Goal: Information Seeking & Learning: Learn about a topic

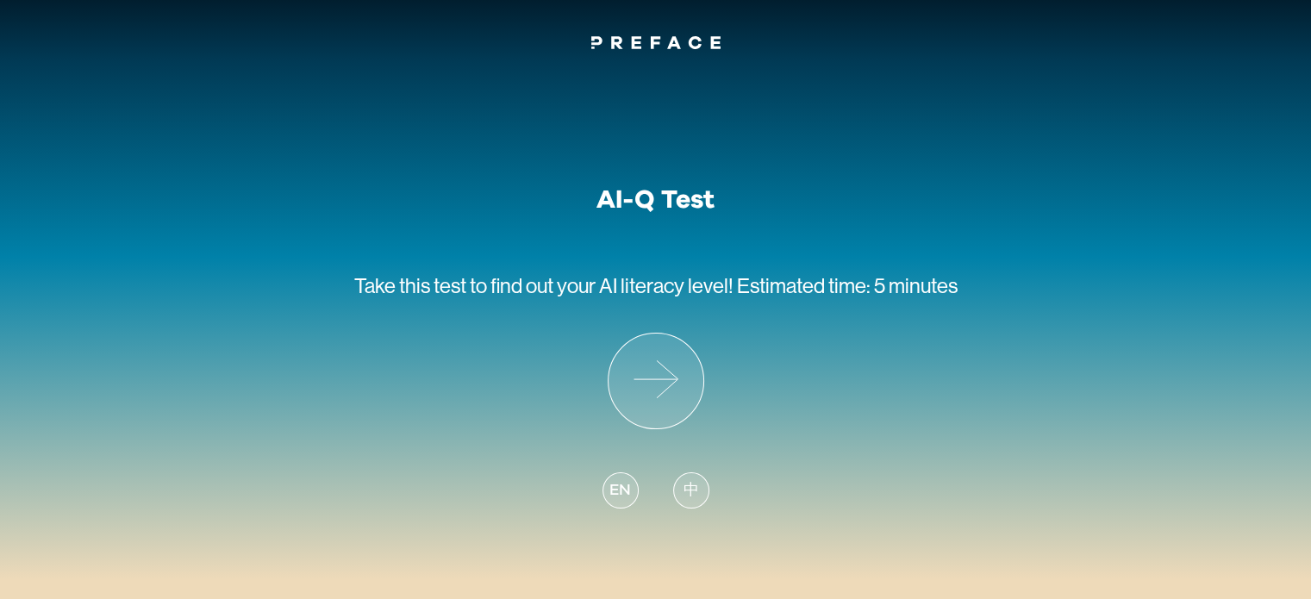
click at [689, 485] on span "中" at bounding box center [691, 490] width 16 height 23
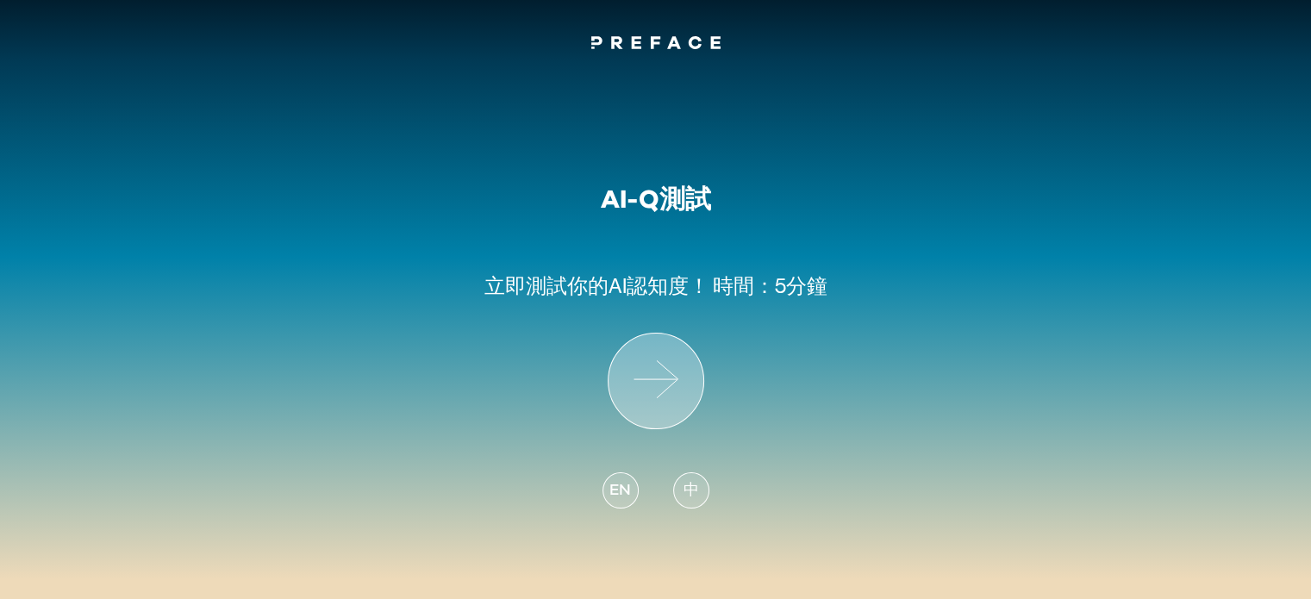
click at [658, 375] on icon at bounding box center [655, 380] width 95 height 95
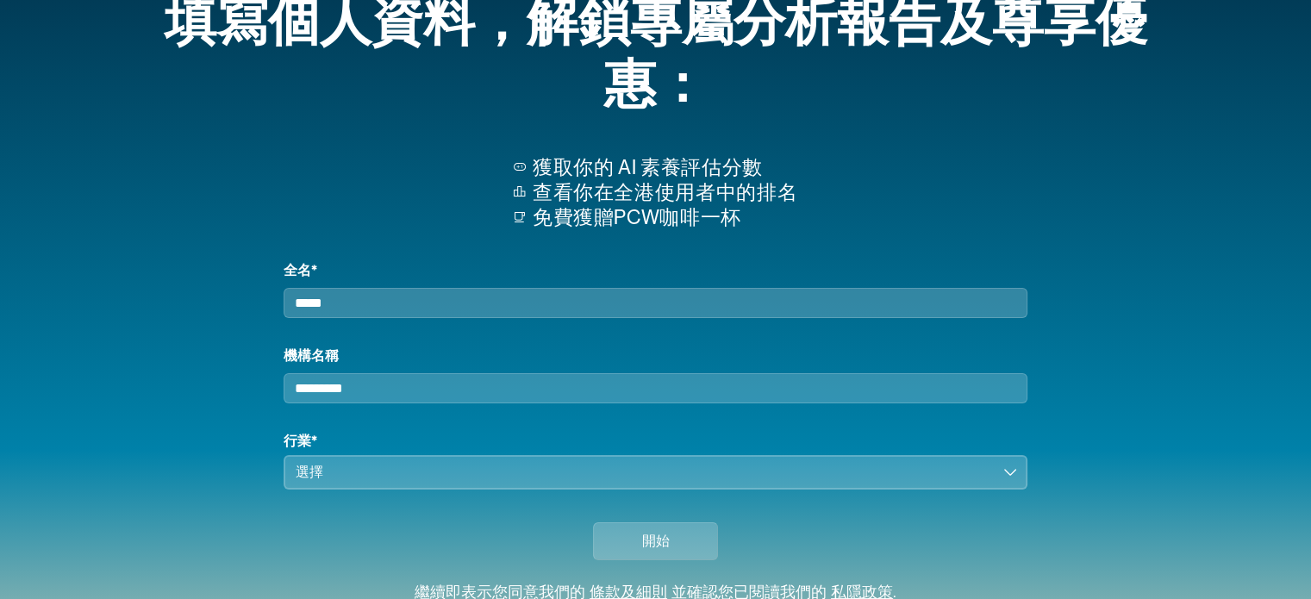
scroll to position [95, 0]
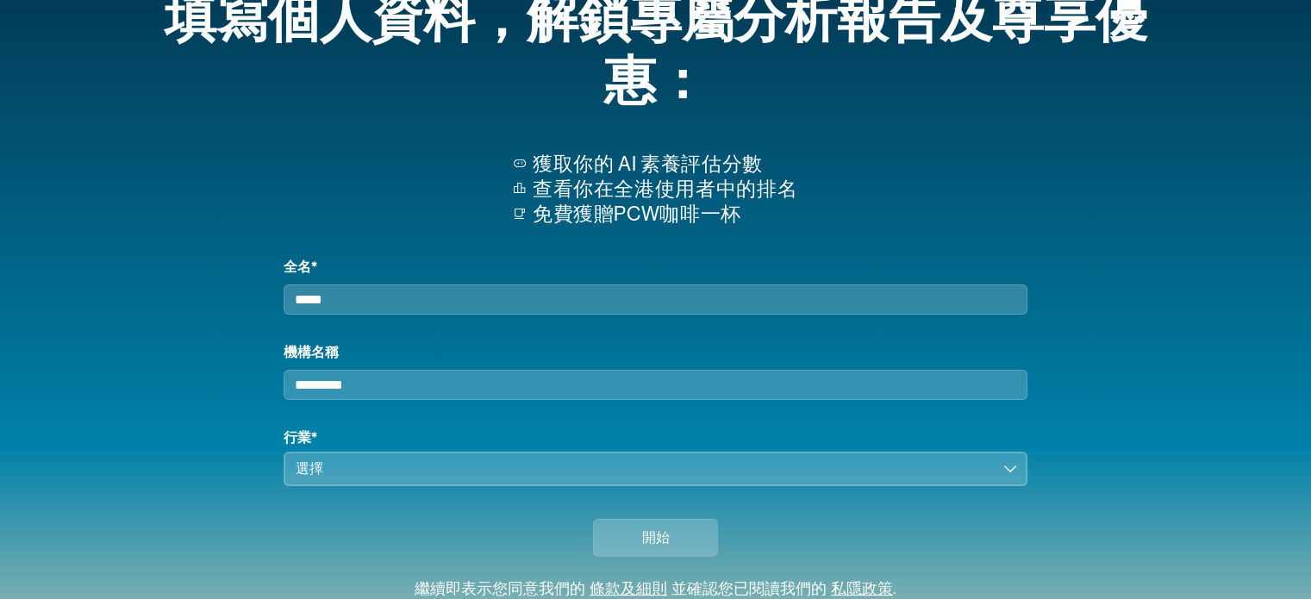
click at [570, 305] on input "全名*" at bounding box center [655, 299] width 743 height 30
type input "*"
type input "**********"
click at [395, 389] on input "機構名稱" at bounding box center [655, 385] width 743 height 30
type input "**********"
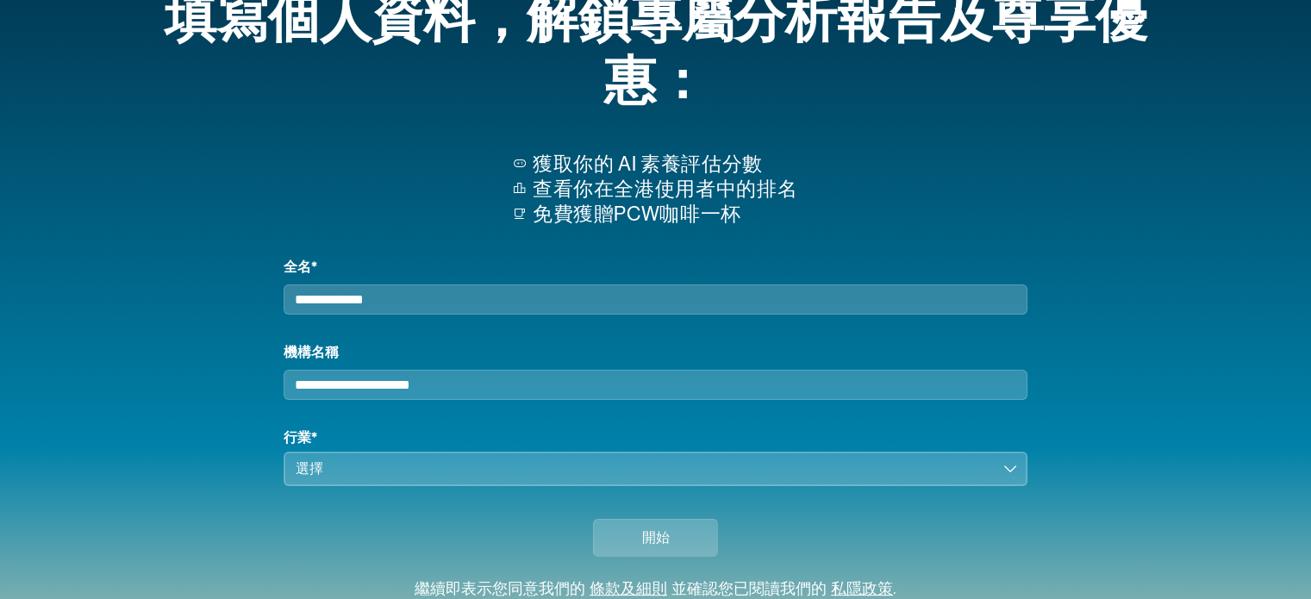
click at [353, 473] on div "選擇" at bounding box center [643, 468] width 695 height 21
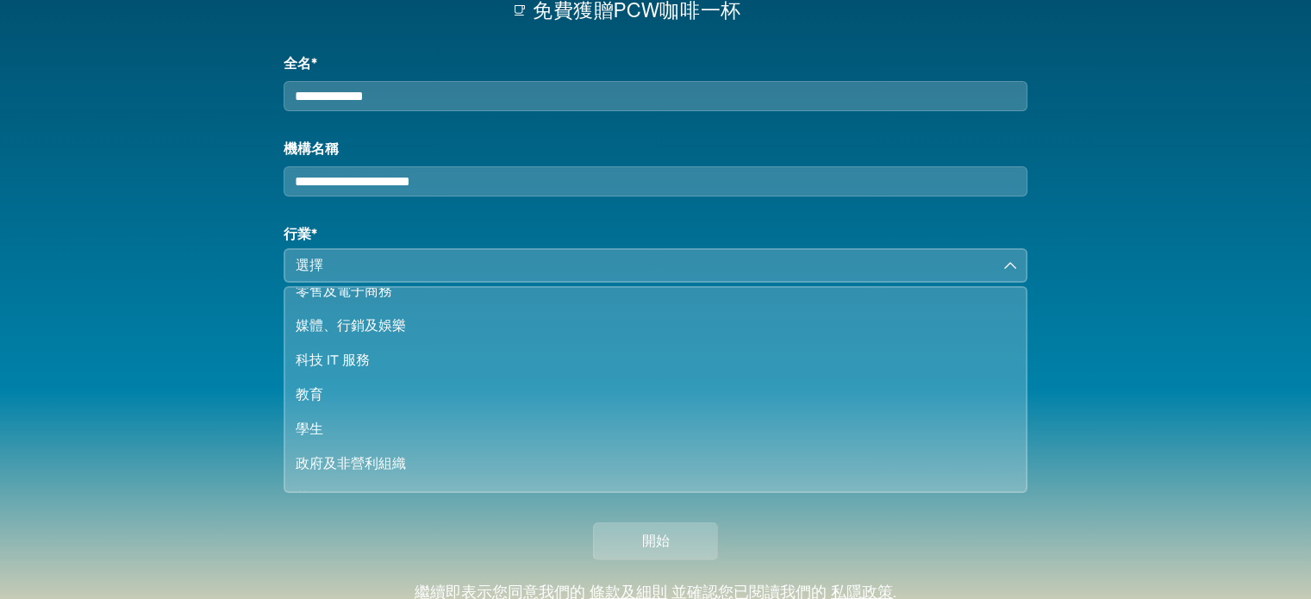
scroll to position [120, 0]
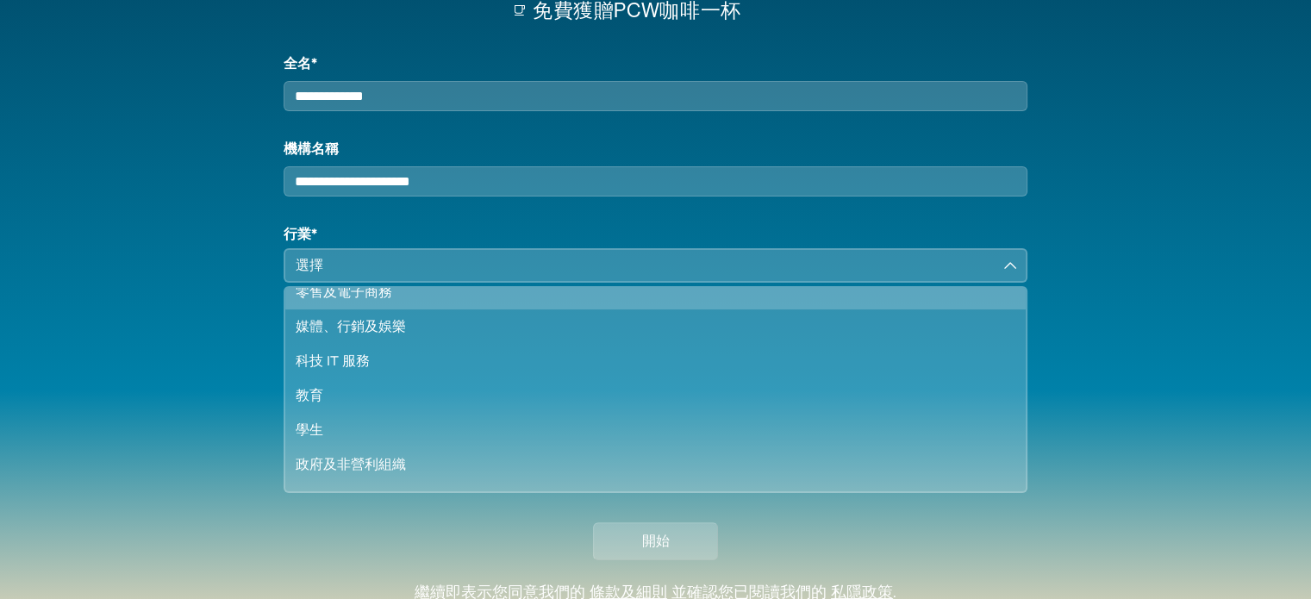
click at [389, 301] on li "零售及電子商務" at bounding box center [654, 292] width 739 height 34
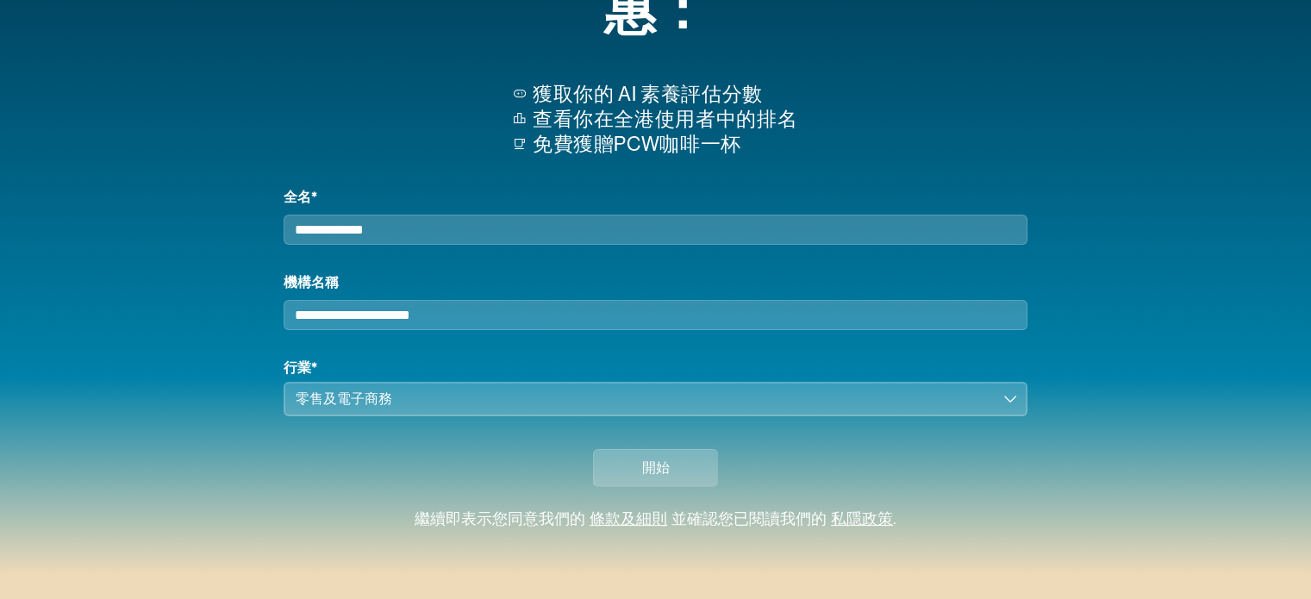
scroll to position [176, 0]
click at [645, 467] on span "開始" at bounding box center [656, 468] width 28 height 21
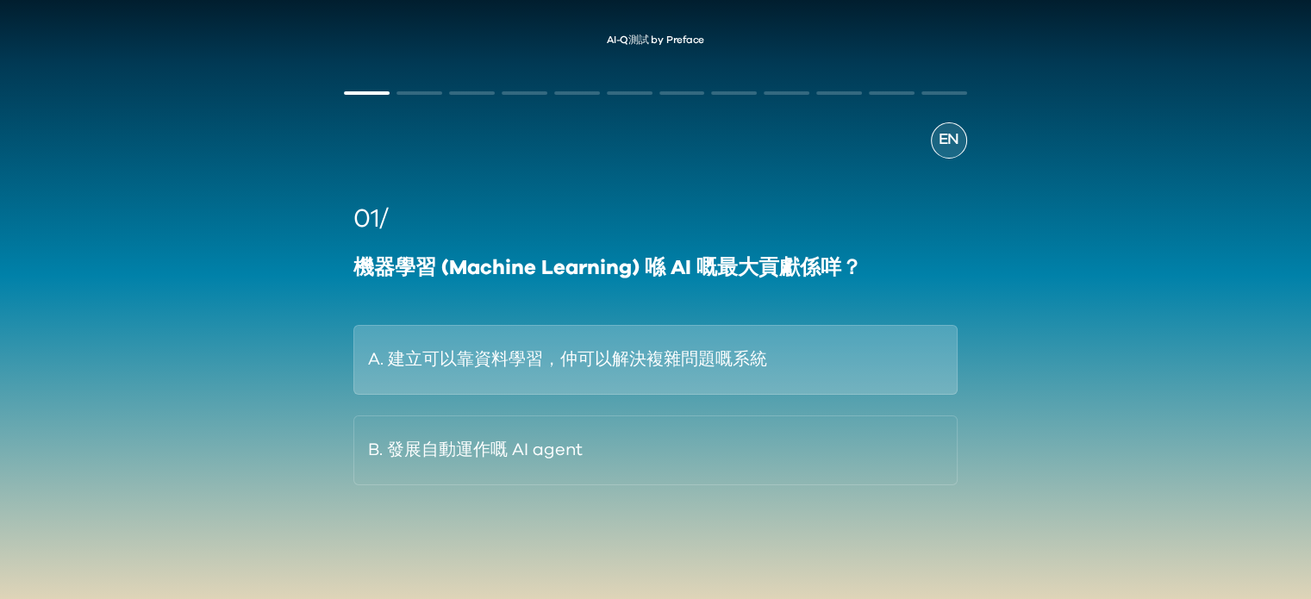
click at [782, 341] on button "A. 建立可以靠資料學習，仲可以解決複雜問題嘅系統" at bounding box center [654, 360] width 603 height 70
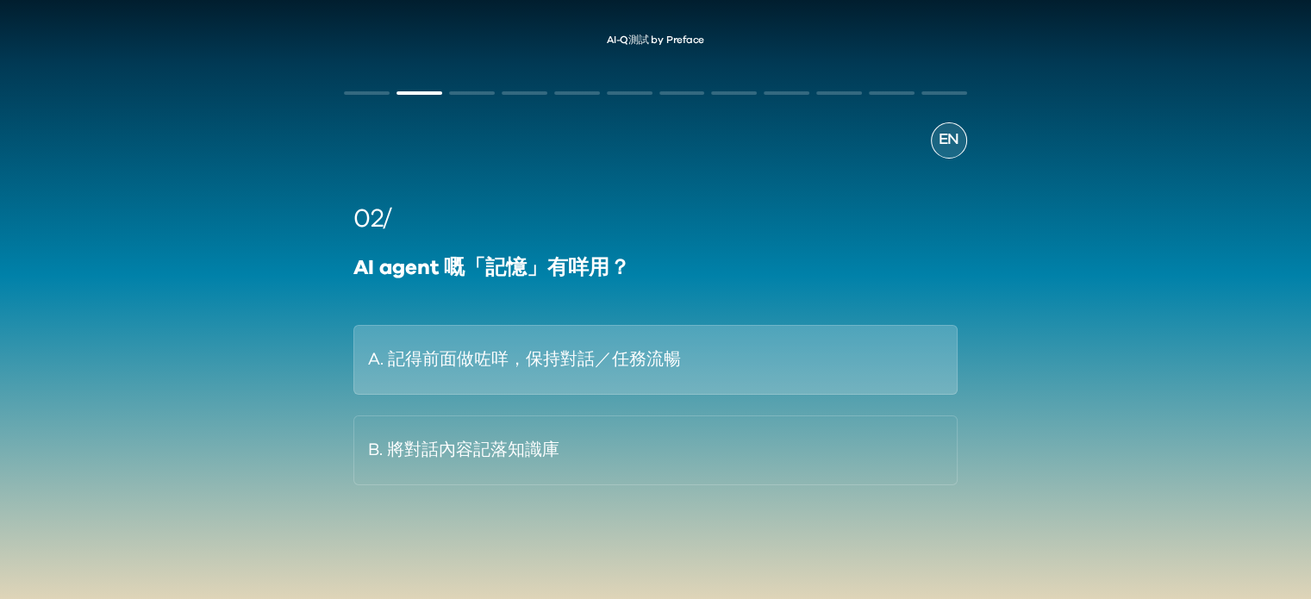
click at [642, 381] on button "A. 記得前面做咗咩，保持對話／任務流暢" at bounding box center [654, 360] width 603 height 70
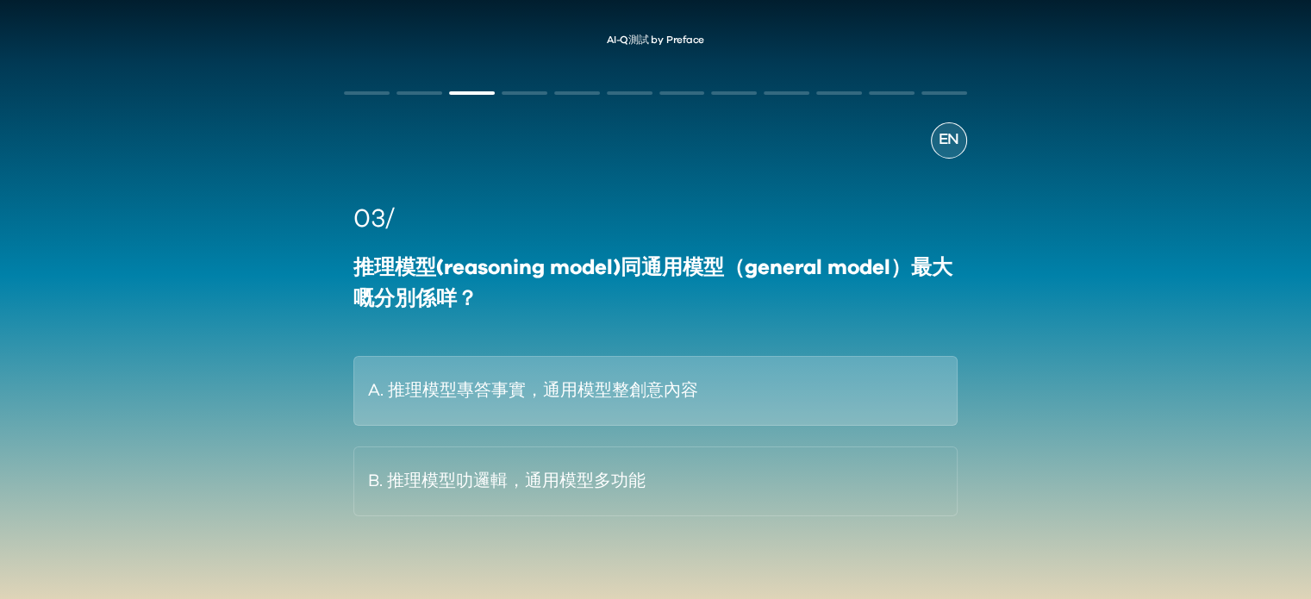
click at [668, 400] on button "A. 推理模型專答事實，通用模型整創意內容" at bounding box center [654, 391] width 603 height 70
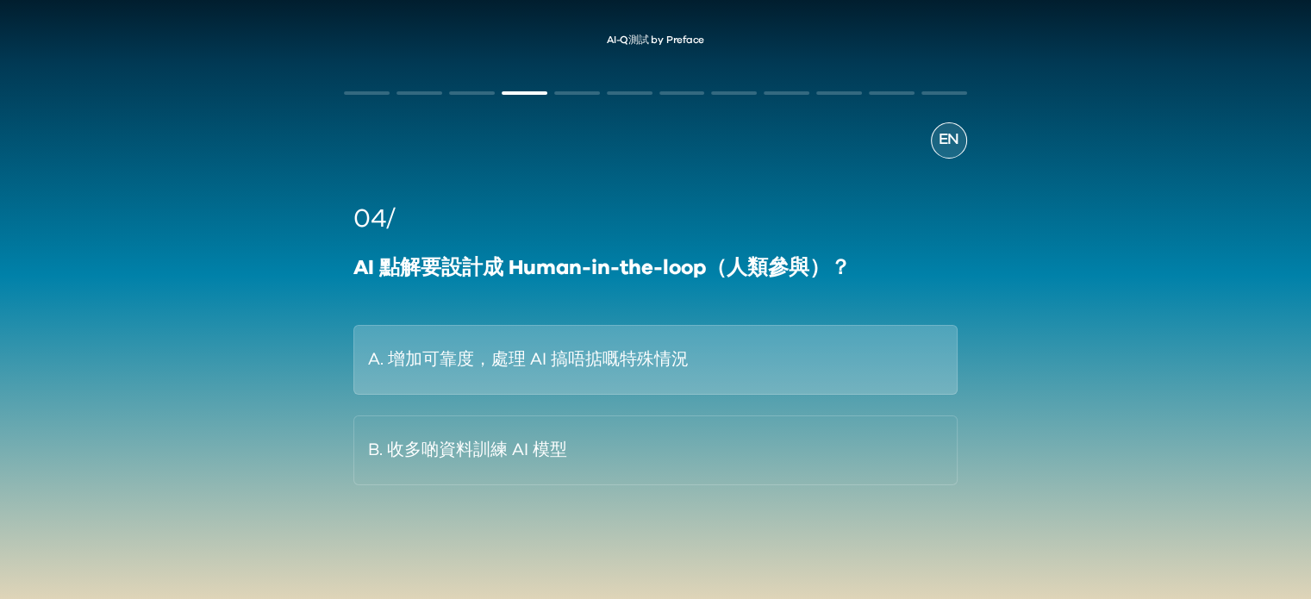
click at [606, 369] on button "A. 增加可靠度，處理 AI 搞唔掂嘅特殊情況" at bounding box center [654, 360] width 603 height 70
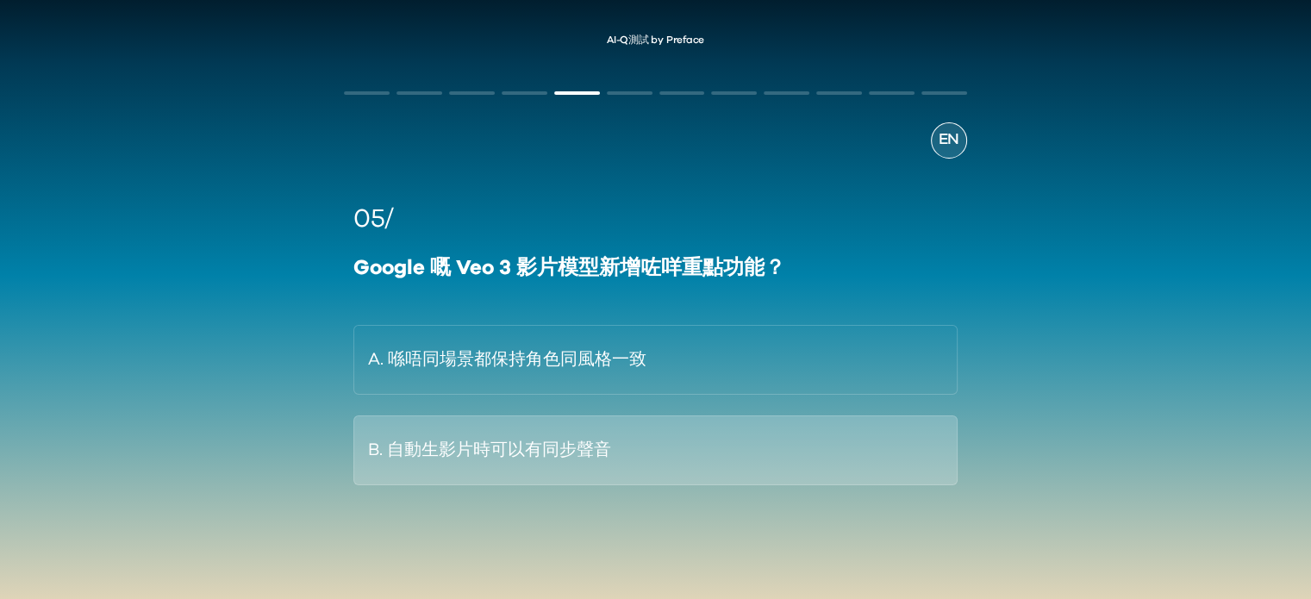
click at [583, 439] on button "B. 自動生影片時可以有同步聲音" at bounding box center [654, 450] width 603 height 70
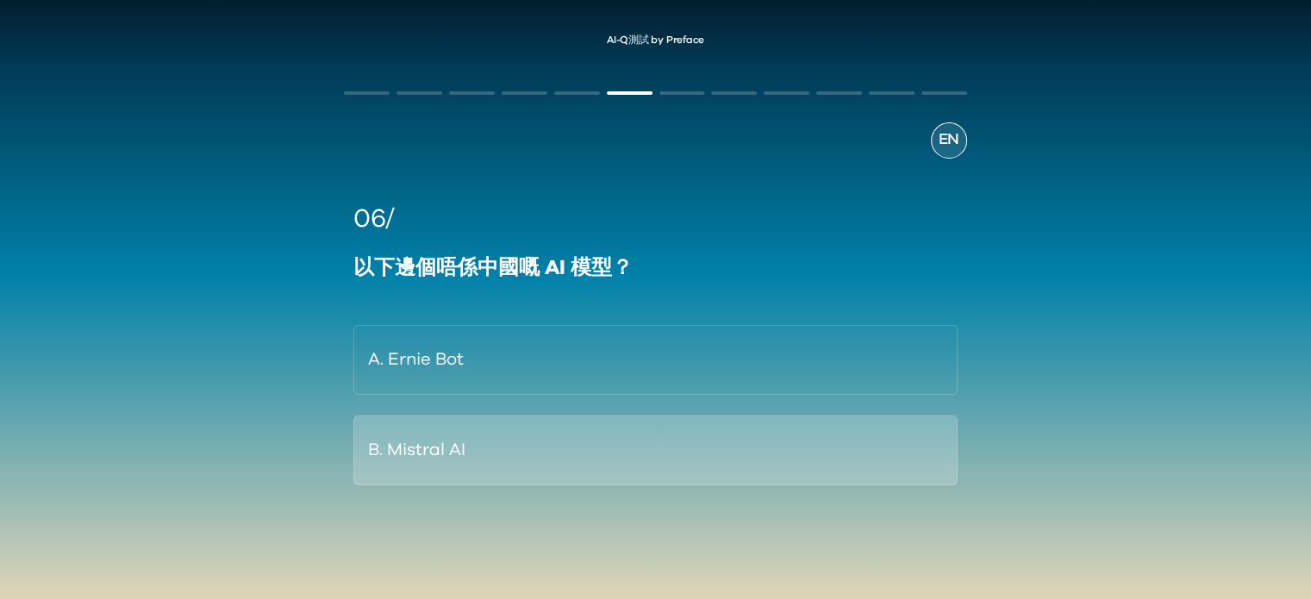
click at [549, 449] on button "B. Mistral AI" at bounding box center [654, 450] width 603 height 70
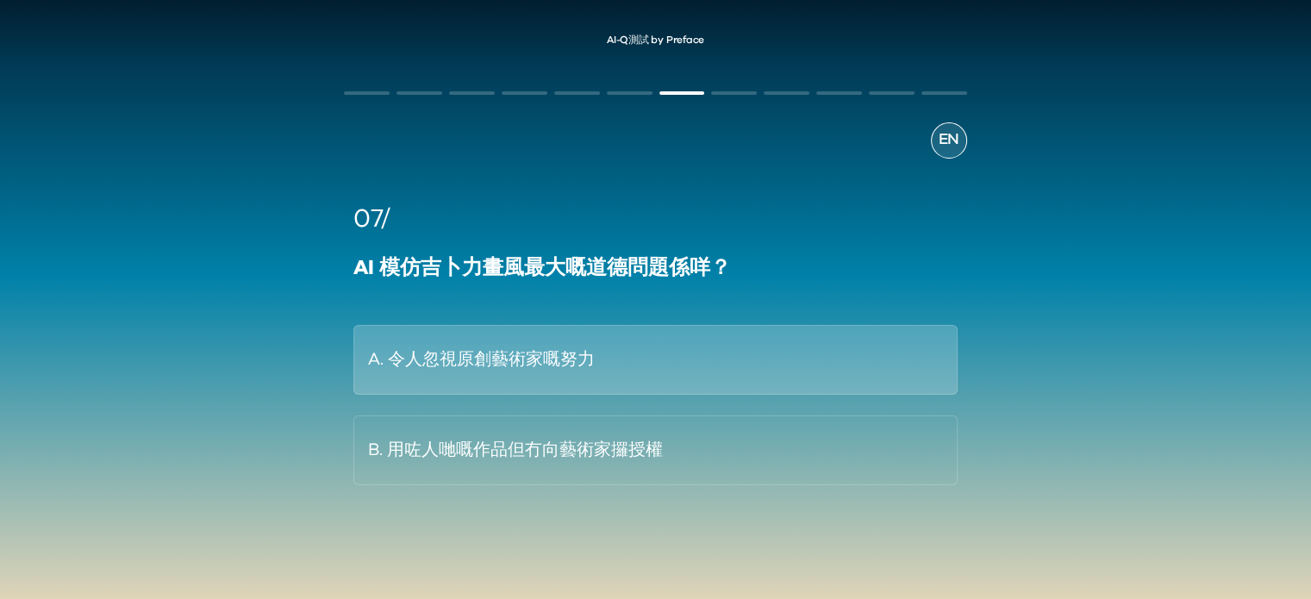
click at [633, 358] on button "A. 令人忽視原創藝術家嘅努力" at bounding box center [654, 360] width 603 height 70
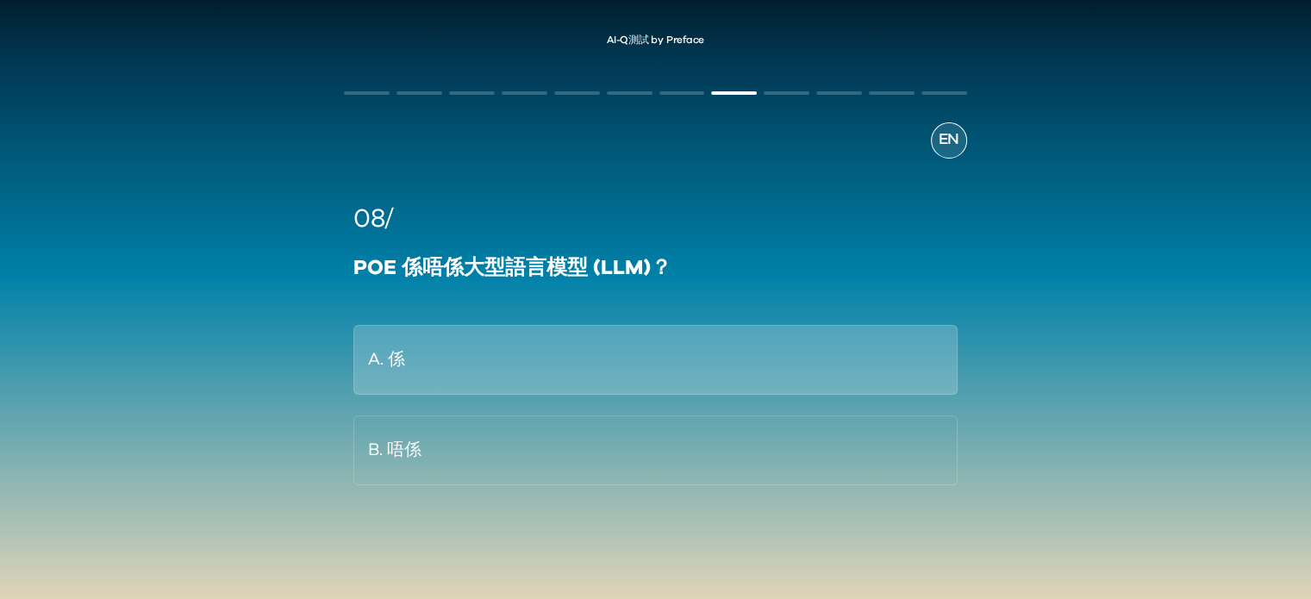
click at [504, 362] on button "A. 係" at bounding box center [654, 360] width 603 height 70
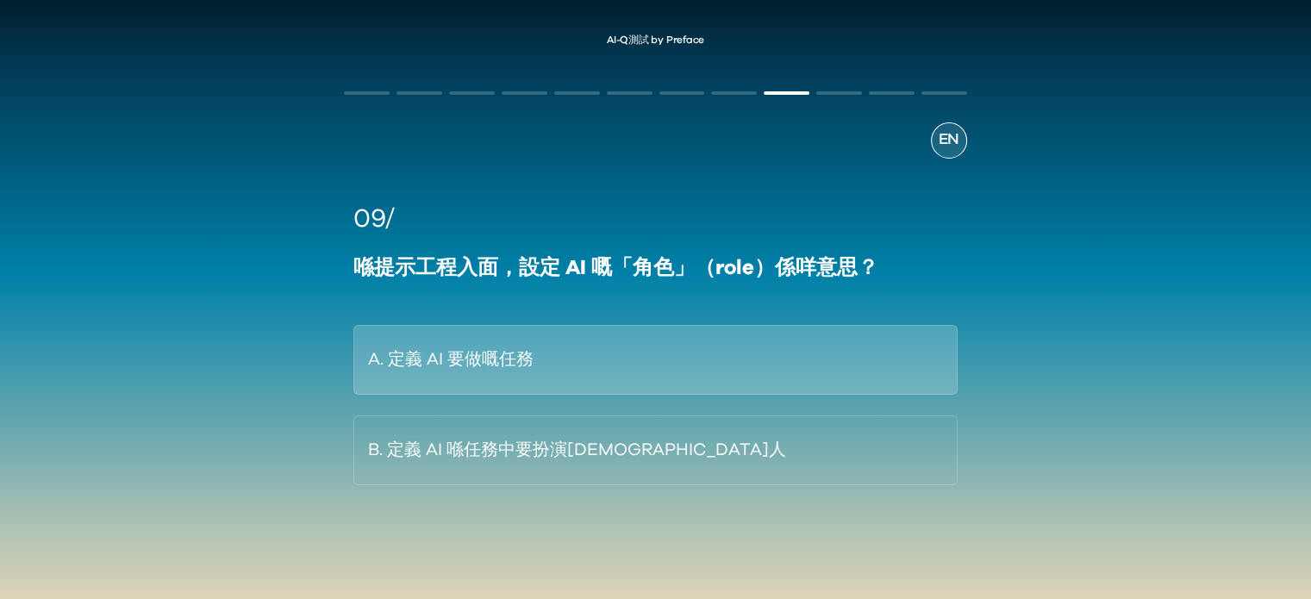
click at [469, 358] on button "A. 定義 AI 要做嘅任務" at bounding box center [654, 360] width 603 height 70
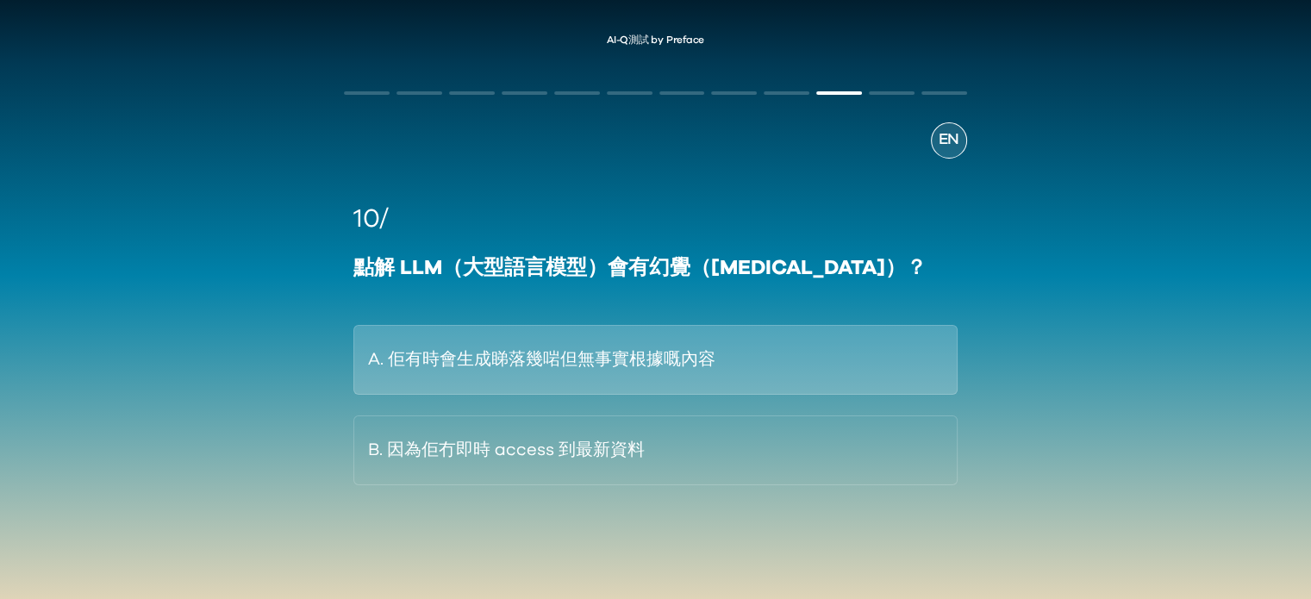
click at [500, 368] on button "A. 佢有時會生成睇落幾啱但無事實根據嘅內容" at bounding box center [654, 360] width 603 height 70
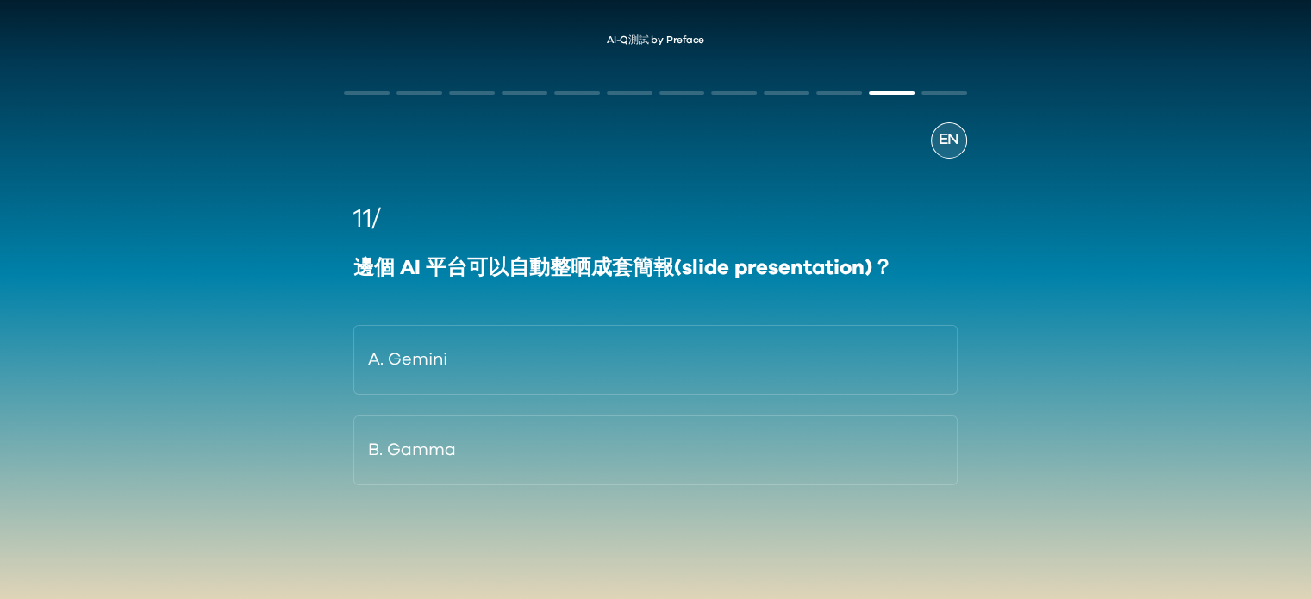
click at [500, 368] on button "A. Gemini" at bounding box center [654, 360] width 603 height 70
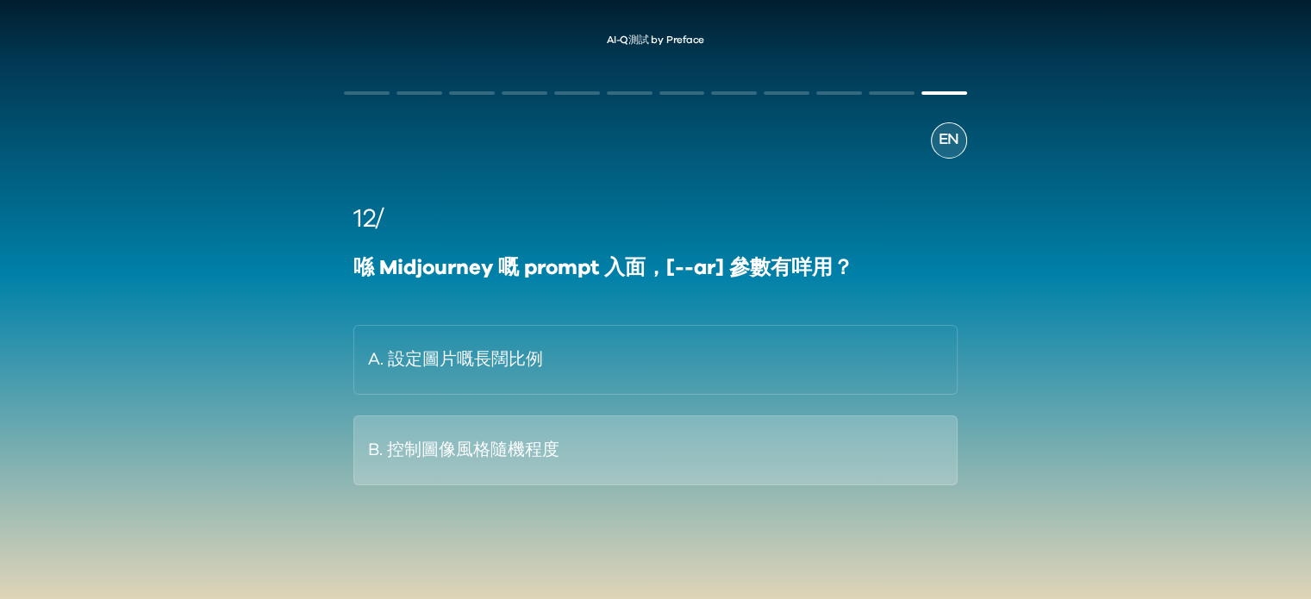
click at [564, 462] on button "B. 控制圖像風格隨機程度" at bounding box center [654, 450] width 603 height 70
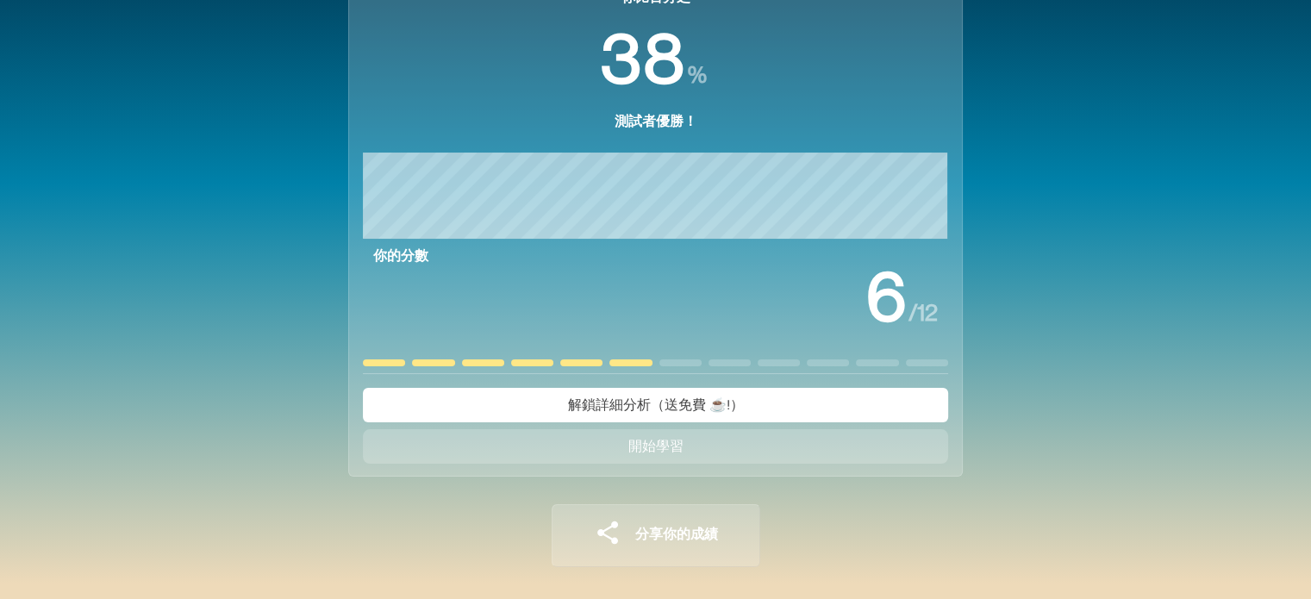
scroll to position [140, 0]
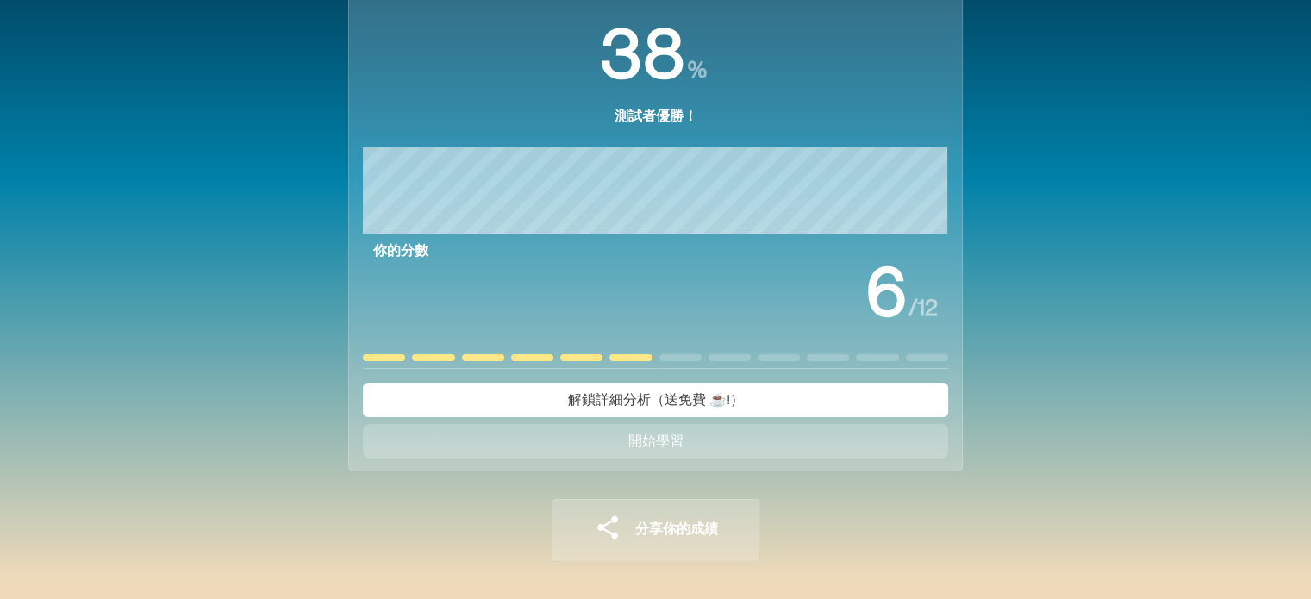
click at [689, 402] on span "解鎖詳細分析（送免費 ☕️!）" at bounding box center [656, 400] width 176 height 14
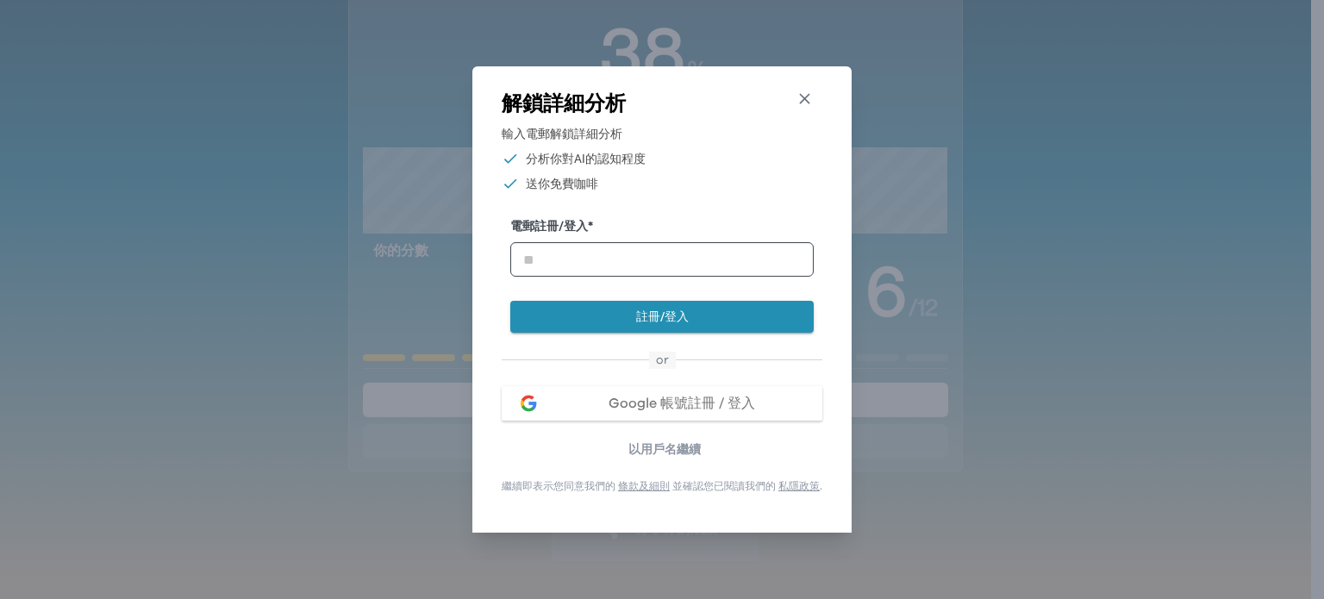
click at [813, 90] on icon "button" at bounding box center [804, 99] width 18 height 18
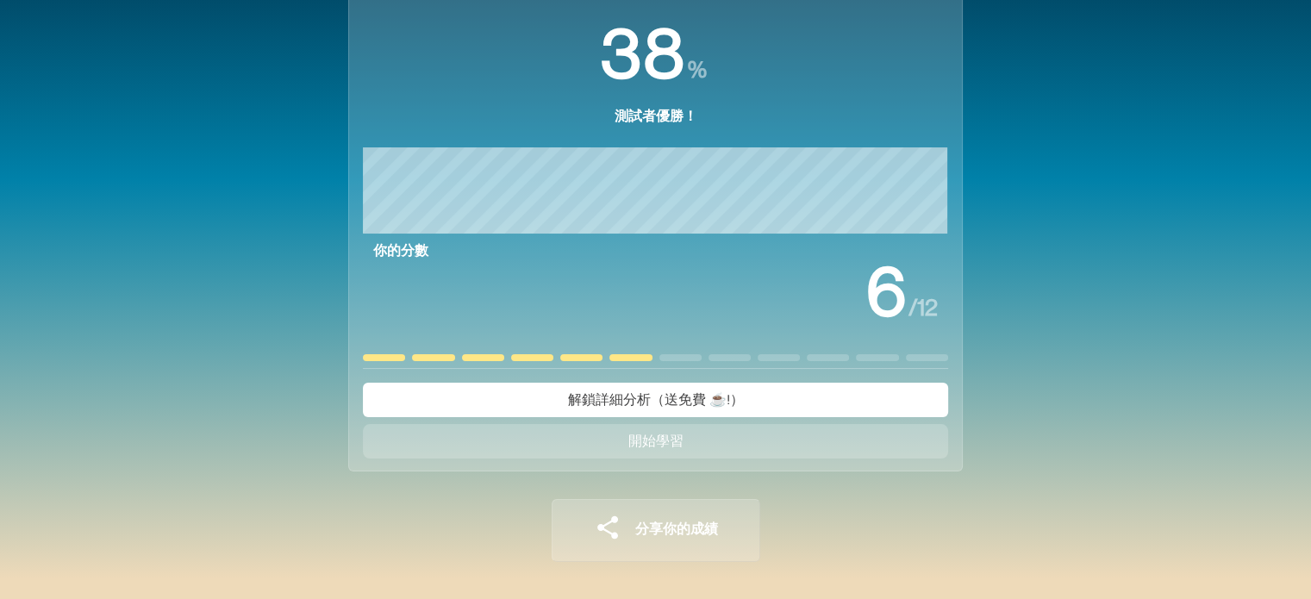
click at [681, 446] on span "開始學習" at bounding box center [655, 441] width 55 height 14
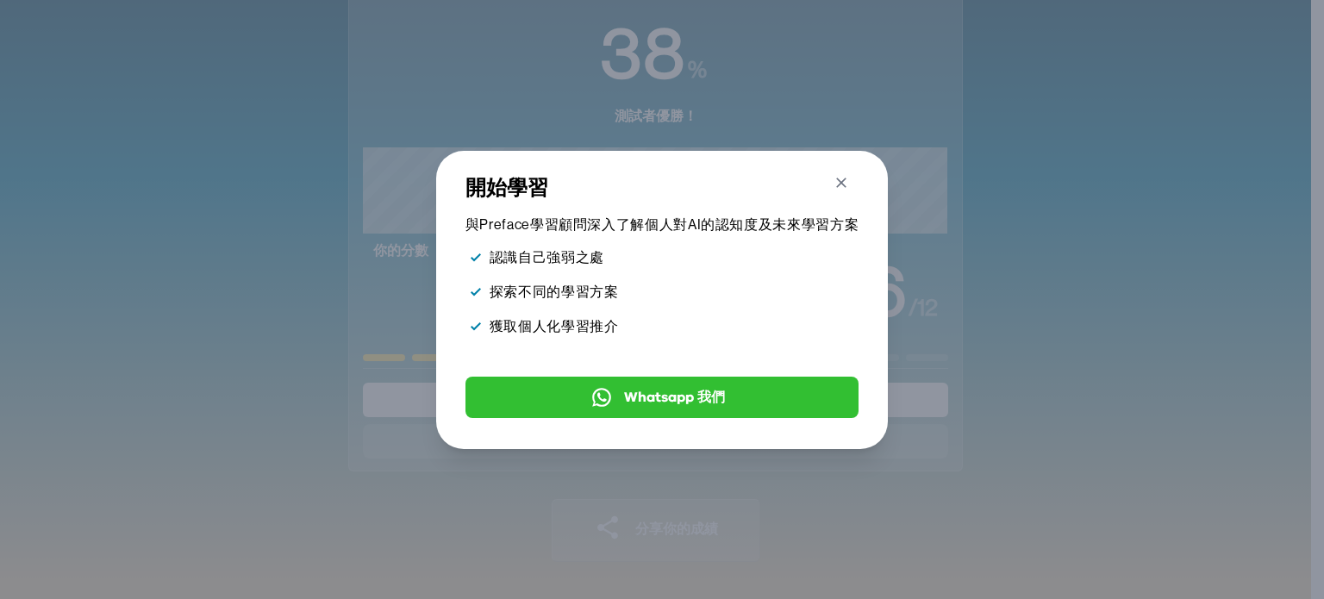
click at [841, 174] on icon "button" at bounding box center [841, 183] width 18 height 18
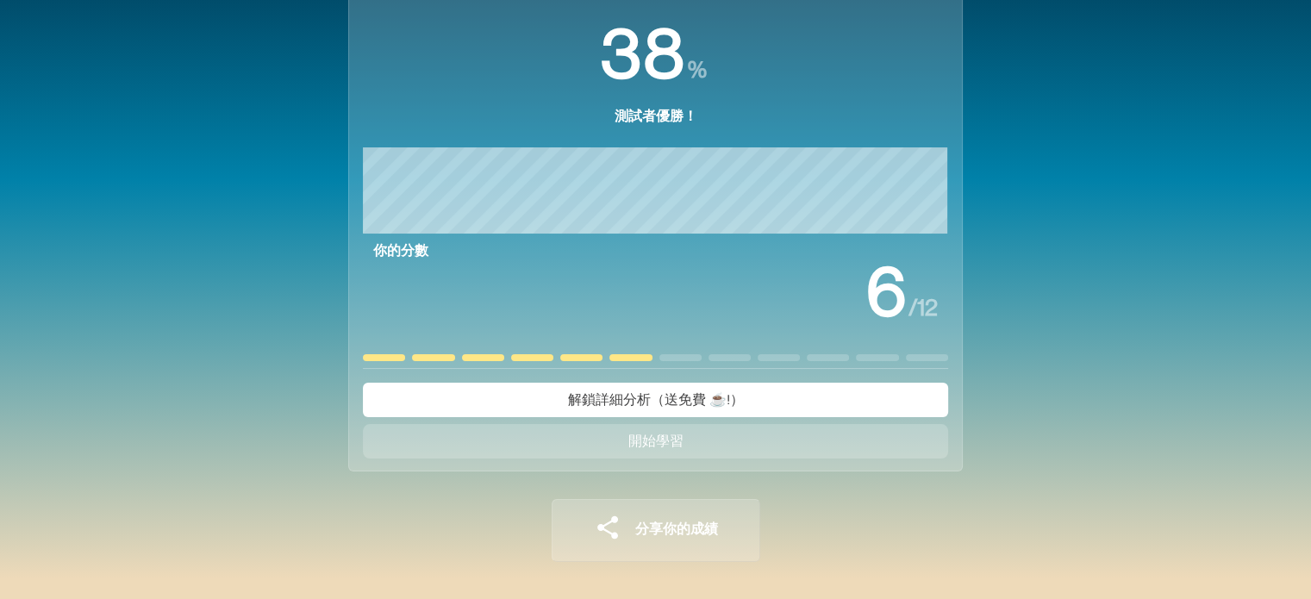
scroll to position [0, 0]
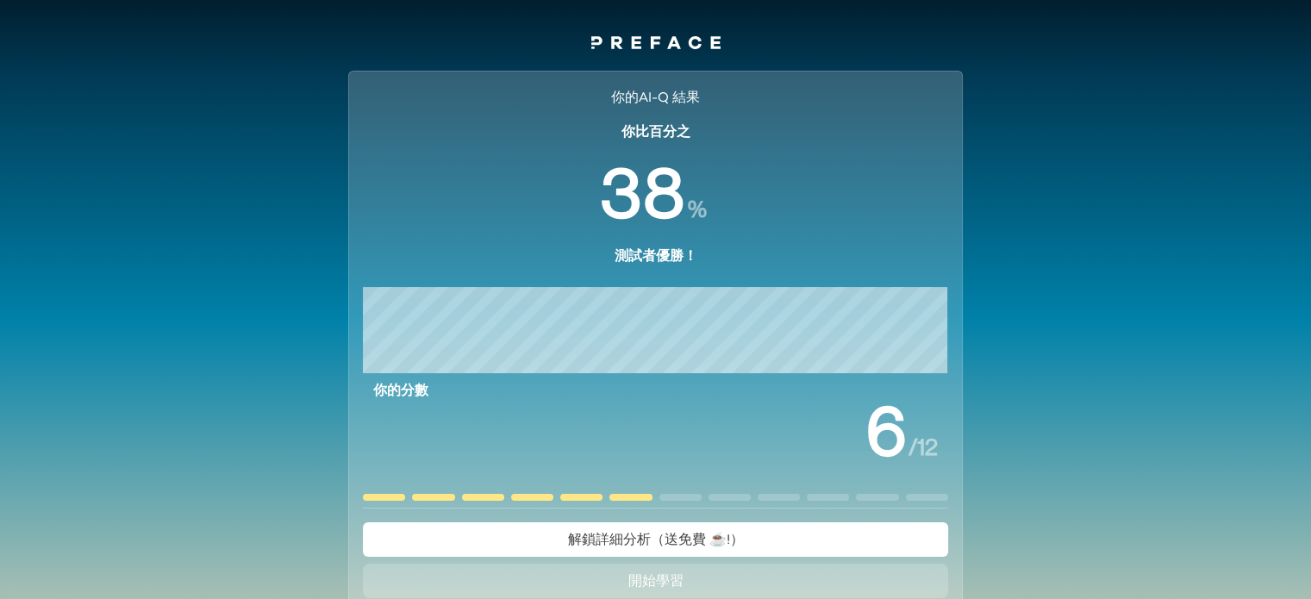
click at [705, 45] on icon at bounding box center [655, 42] width 129 height 13
